Goal: Check status: Check status

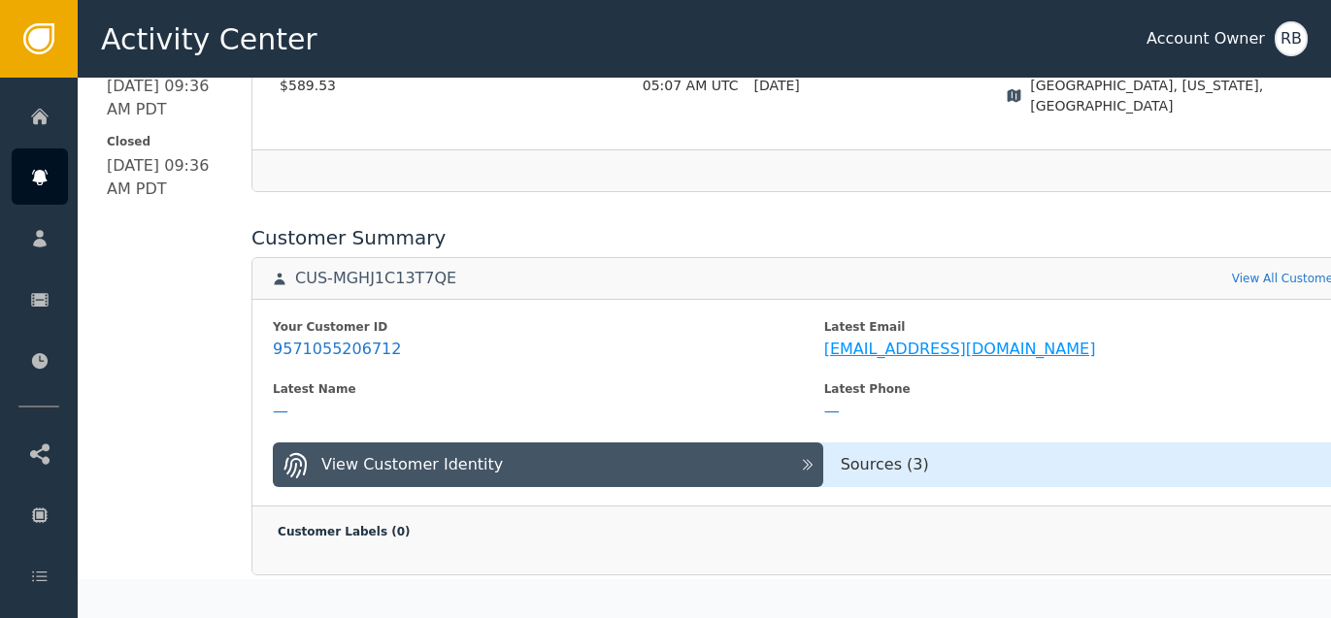
scroll to position [640, 0]
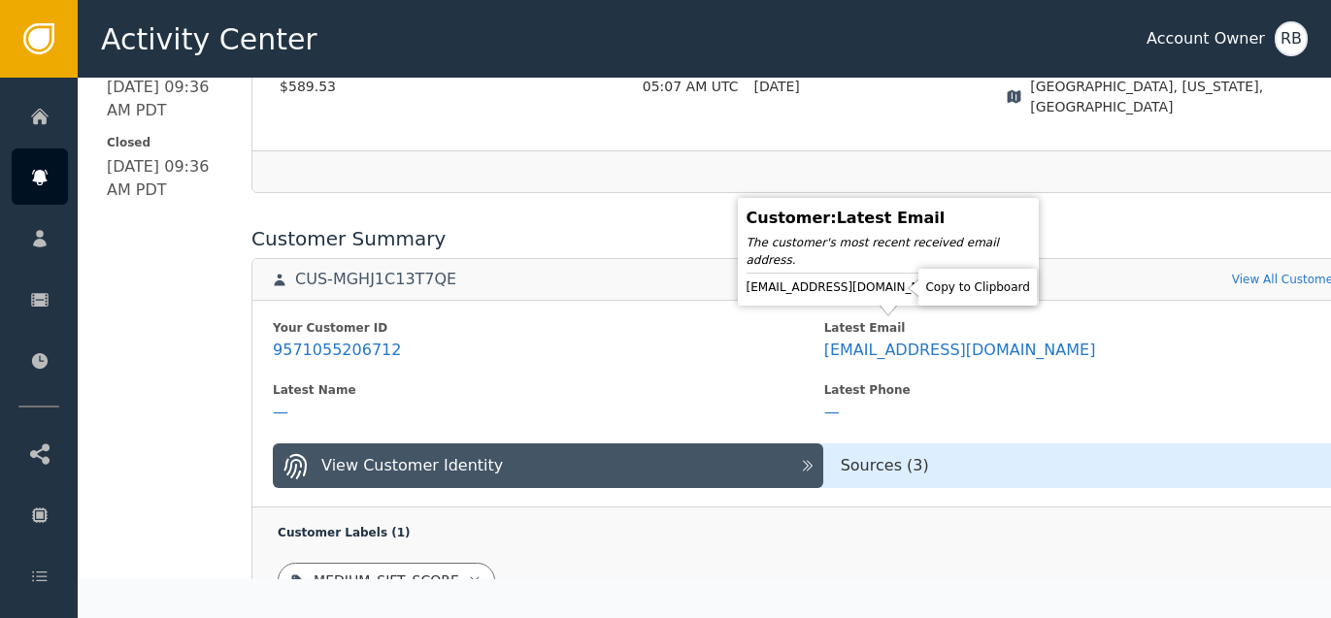
click at [957, 286] on icon at bounding box center [966, 287] width 19 height 19
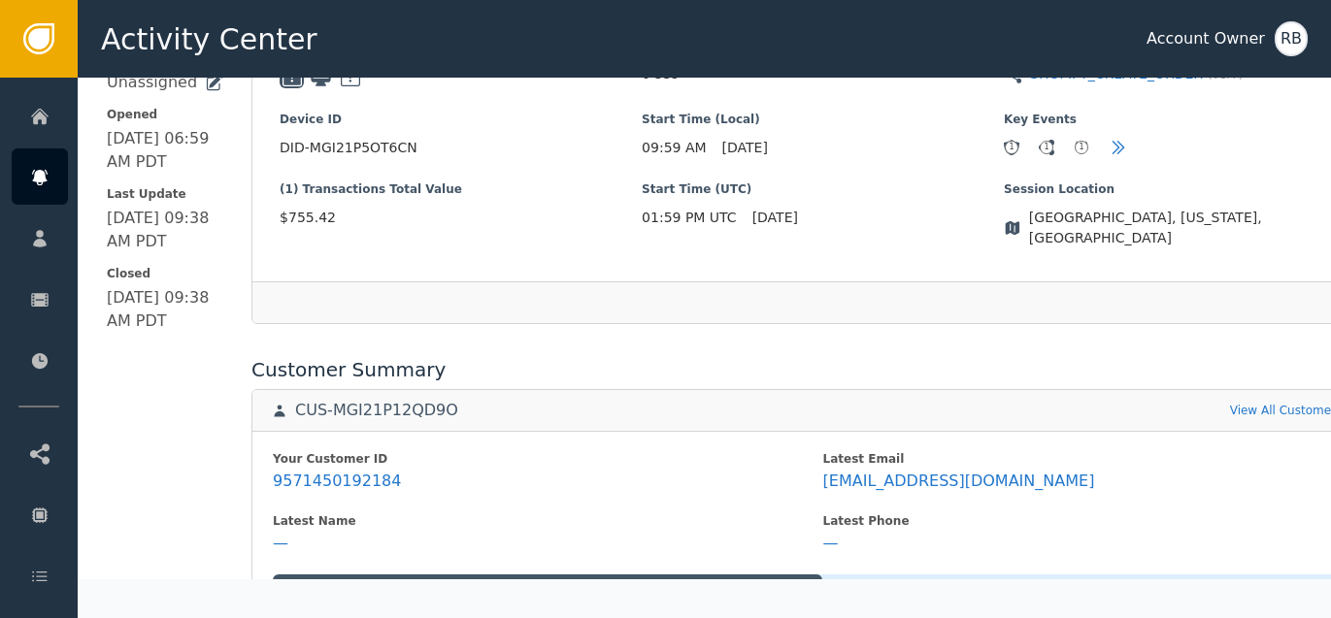
scroll to position [542, 0]
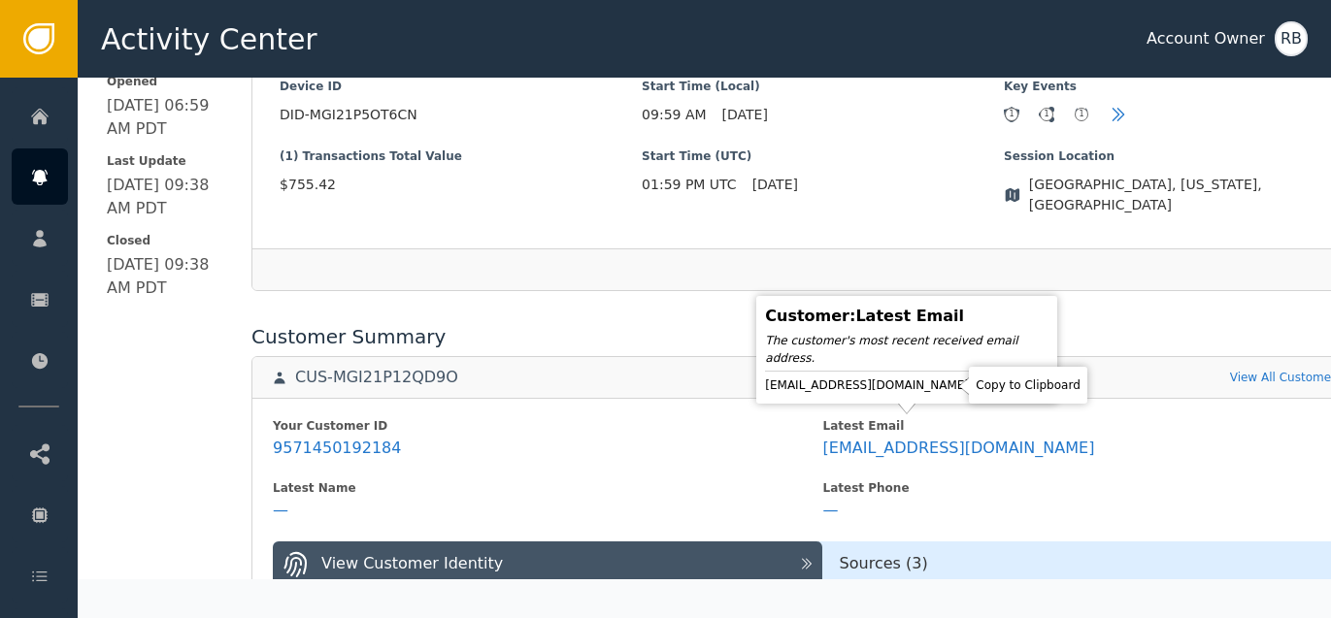
click at [979, 386] on icon at bounding box center [986, 386] width 14 height 16
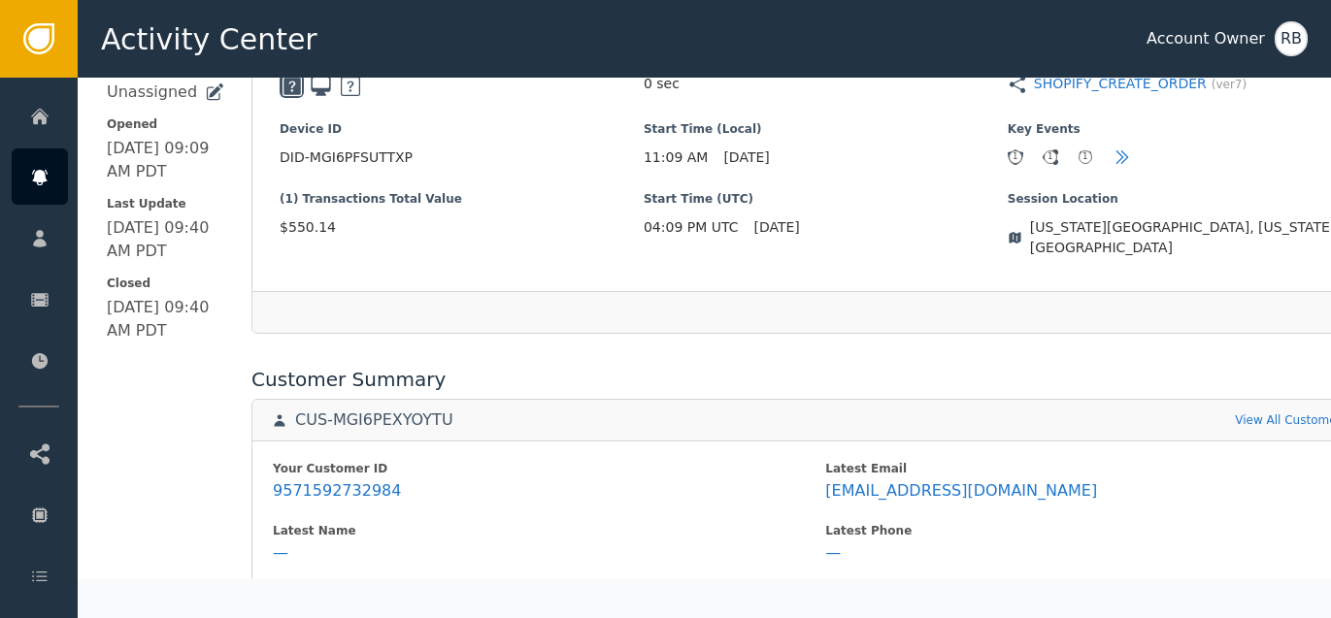
scroll to position [503, 0]
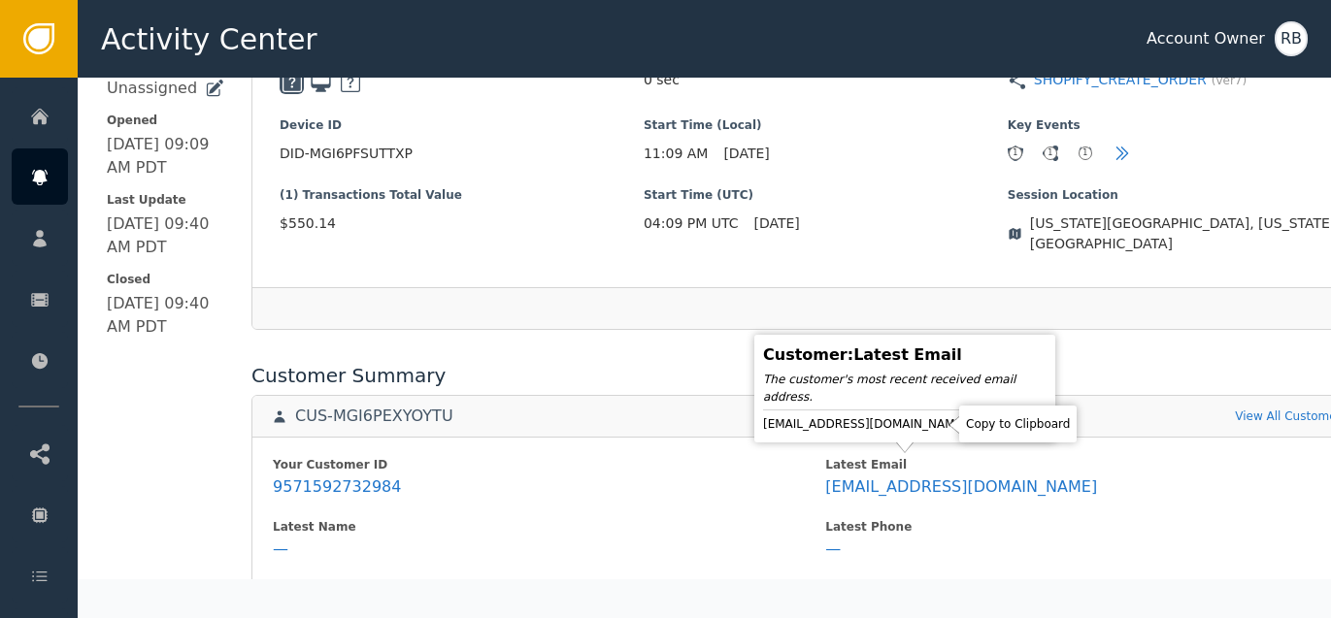
click at [977, 424] on icon at bounding box center [984, 424] width 14 height 16
